Goal: Contribute content: Contribute content

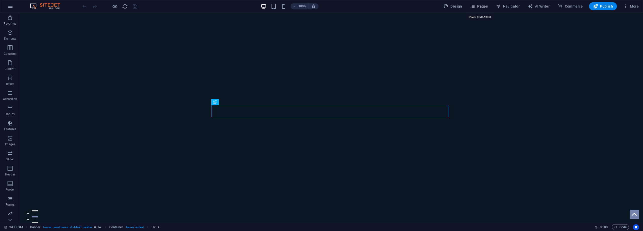
click at [480, 8] on span "Pages" at bounding box center [479, 6] width 18 height 5
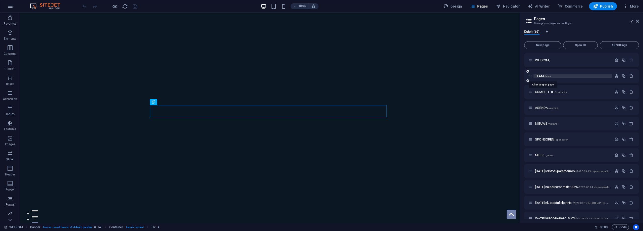
click at [541, 76] on span "TEAM /team" at bounding box center [543, 76] width 16 height 4
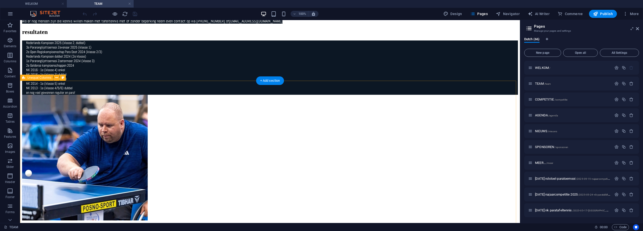
scroll to position [452, 0]
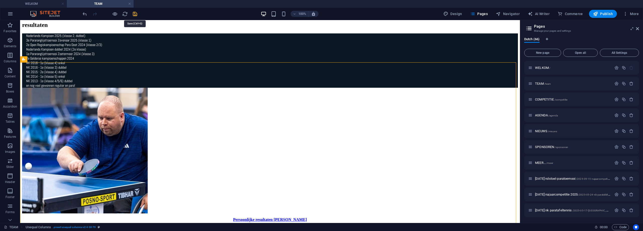
click at [137, 14] on icon "save" at bounding box center [135, 14] width 6 height 6
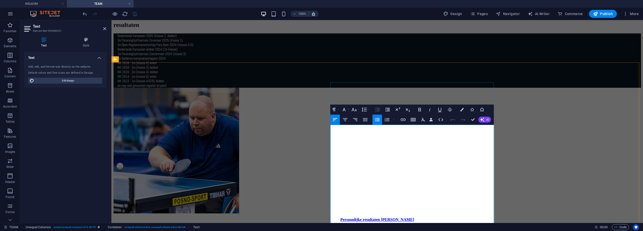
drag, startPoint x: 339, startPoint y: 134, endPoint x: 440, endPoint y: 135, distance: 100.4
click at [463, 109] on icon "button" at bounding box center [462, 110] width 4 height 4
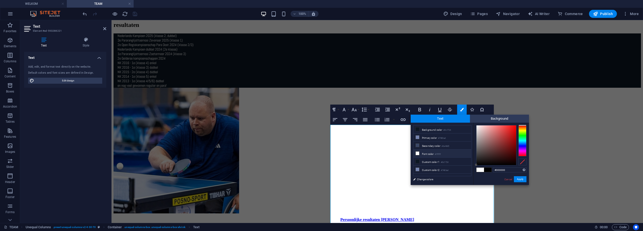
click at [430, 152] on li "Font color #ffffff" at bounding box center [442, 153] width 58 height 8
type input "#ffffff"
drag, startPoint x: 519, startPoint y: 178, endPoint x: 387, endPoint y: 156, distance: 133.3
click at [519, 178] on button "Apply" at bounding box center [520, 179] width 13 height 6
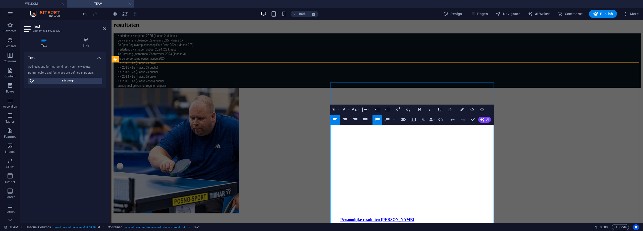
drag, startPoint x: 407, startPoint y: 133, endPoint x: 331, endPoint y: 134, distance: 75.6
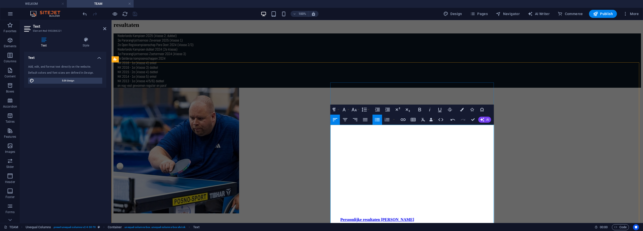
copy li "2e Bos Bedden Open Dedemsvaart (G-licentie)"
copy li "1e Bos Bedden Open Dedemsvaart dubbel (G-licentie)"
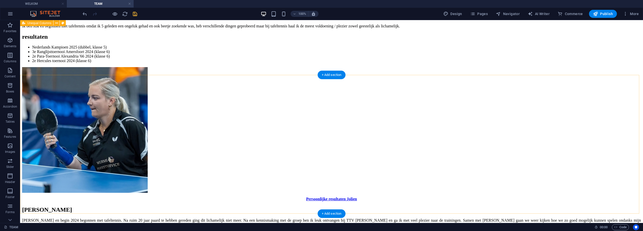
scroll to position [1648, 0]
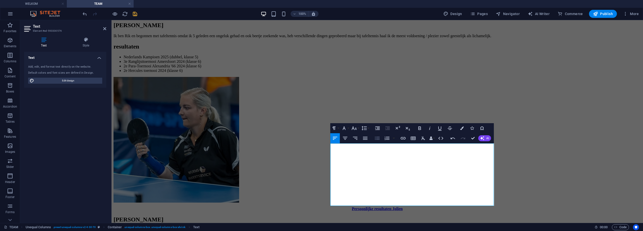
click at [379, 137] on icon "button" at bounding box center [377, 138] width 6 height 6
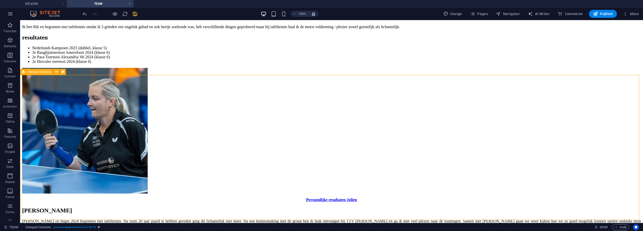
scroll to position [1749, 0]
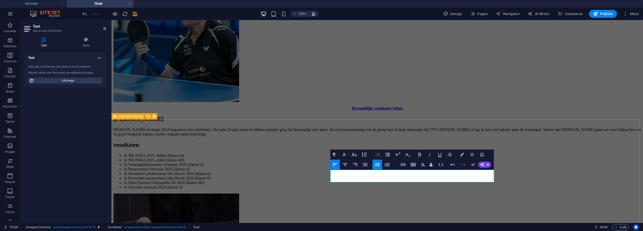
copy li "2e Recreatief paratoernooi Den Bosch (klasse 6)"
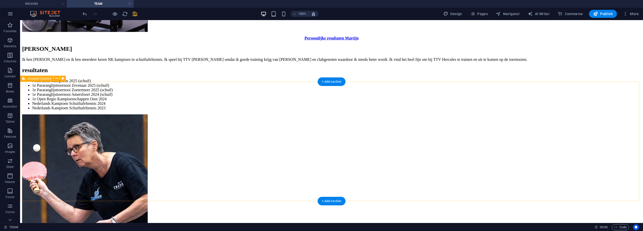
scroll to position [2025, 0]
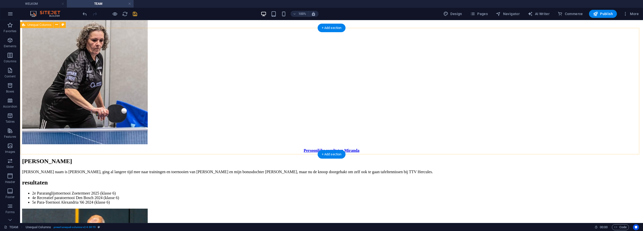
scroll to position [1397, 0]
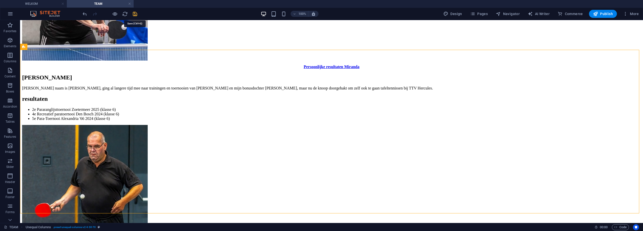
click at [134, 14] on icon "save" at bounding box center [135, 14] width 6 height 6
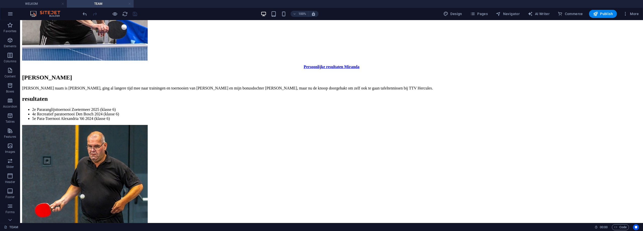
click at [129, 3] on link at bounding box center [129, 4] width 3 height 5
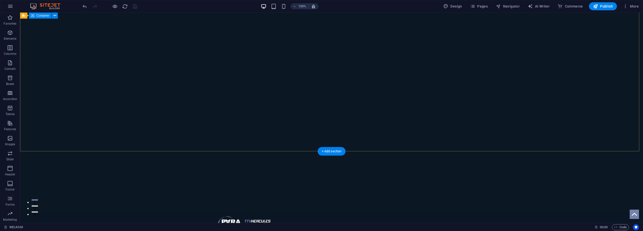
scroll to position [0, 0]
